Goal: Find specific page/section: Find specific page/section

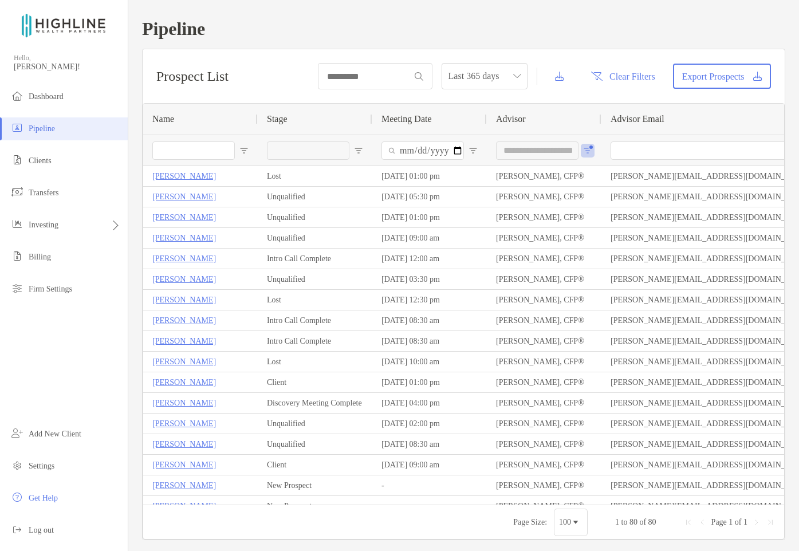
click at [592, 154] on div "**********" at bounding box center [544, 150] width 115 height 31
click at [588, 153] on span "Open Filter Menu" at bounding box center [587, 150] width 9 height 9
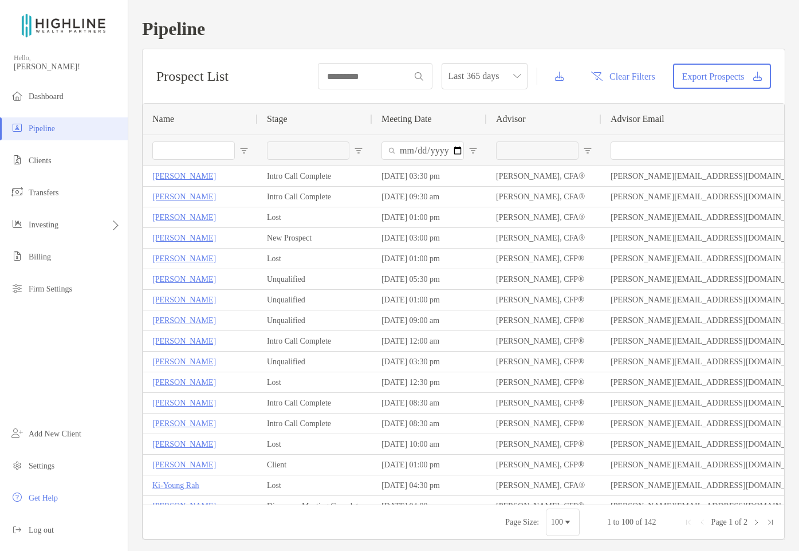
click at [595, 95] on div "Prospect List Last 365 days Clear Filters Export Prospects" at bounding box center [464, 76] width 642 height 54
click at [774, 40] on div "Pipeline Prospect List Last 365 days Clear Filters Export Prospects 1 to 100 of…" at bounding box center [463, 279] width 671 height 558
click at [62, 98] on span "Dashboard" at bounding box center [46, 96] width 35 height 9
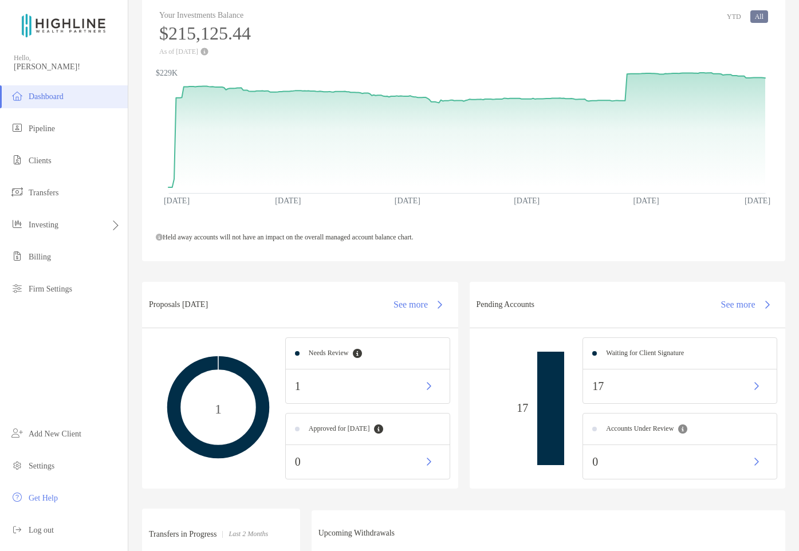
scroll to position [60, 0]
click at [46, 157] on span "Clients" at bounding box center [40, 160] width 23 height 9
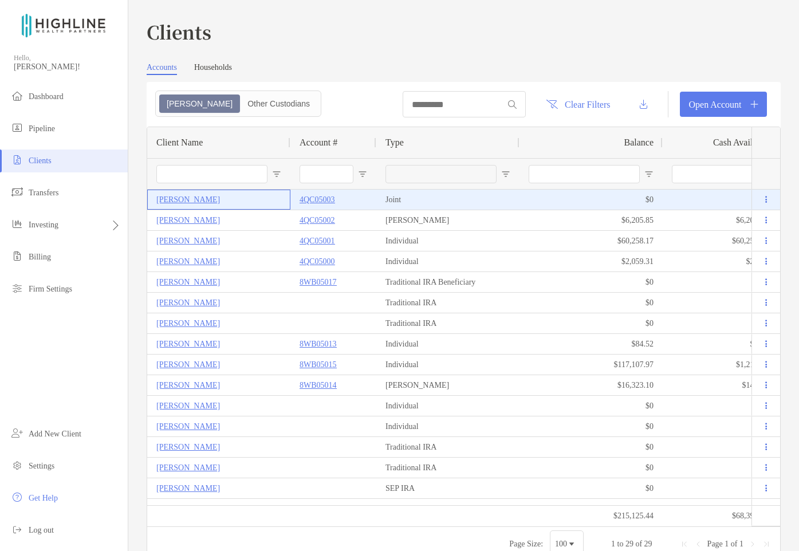
click at [206, 203] on p "[PERSON_NAME]" at bounding box center [188, 199] width 64 height 14
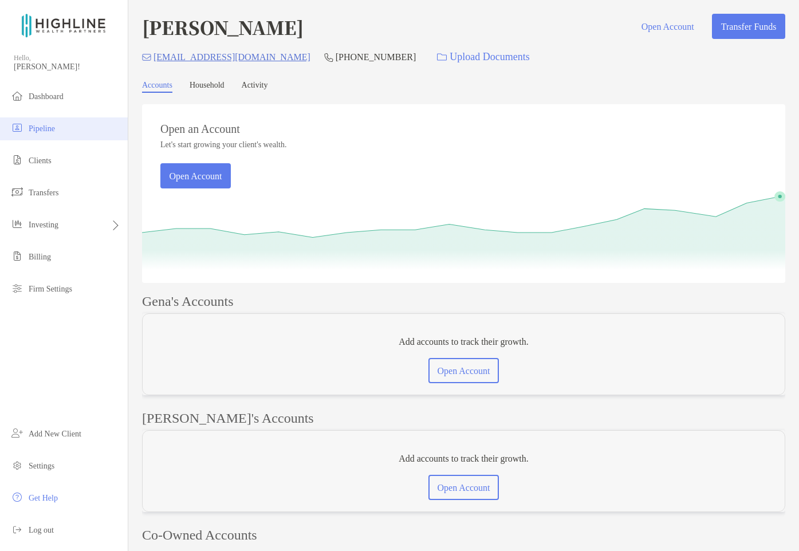
click at [50, 130] on span "Pipeline" at bounding box center [42, 128] width 26 height 9
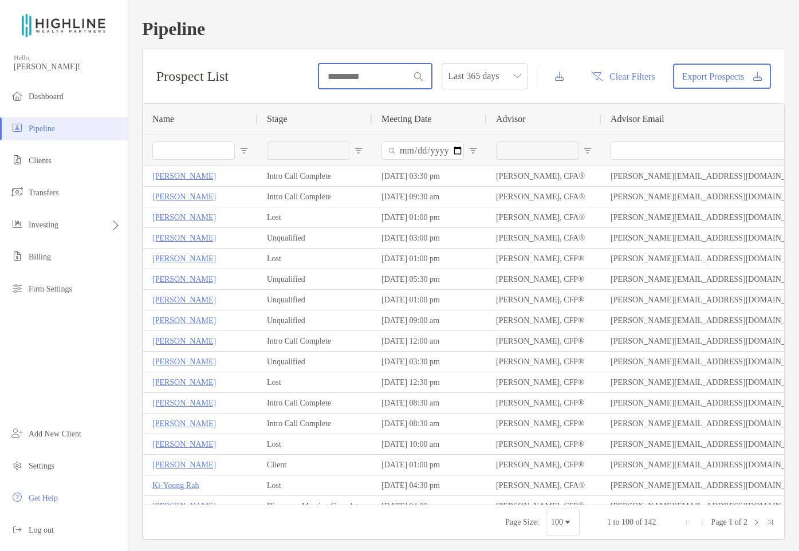
click at [358, 79] on input at bounding box center [364, 77] width 90 height 10
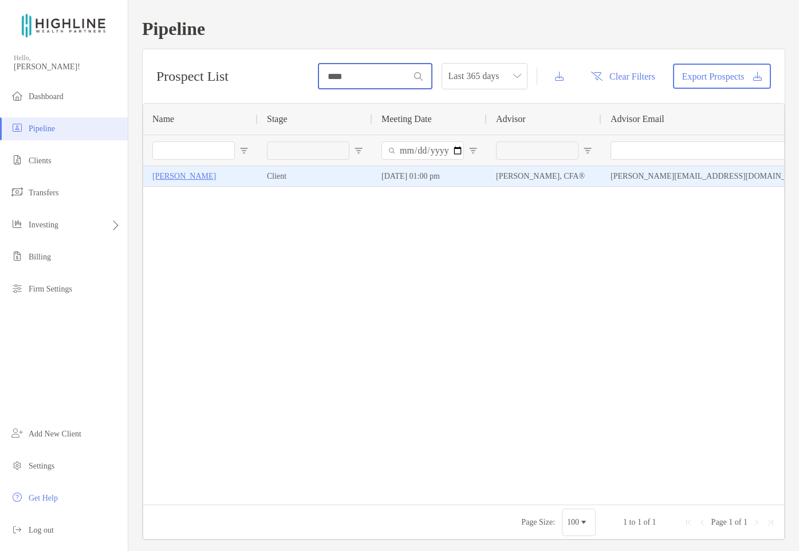
type input "****"
click at [187, 181] on p "[PERSON_NAME]" at bounding box center [184, 176] width 64 height 14
